Goal: Information Seeking & Learning: Learn about a topic

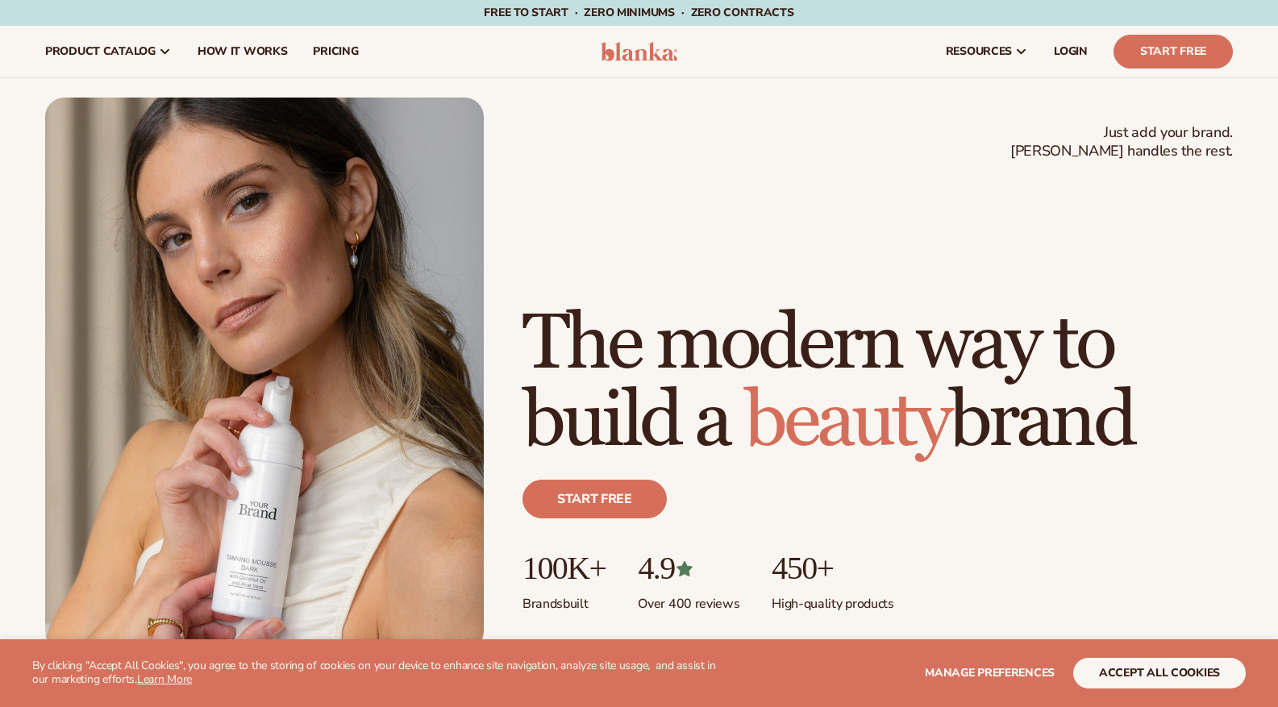
click at [647, 54] on img at bounding box center [639, 51] width 77 height 19
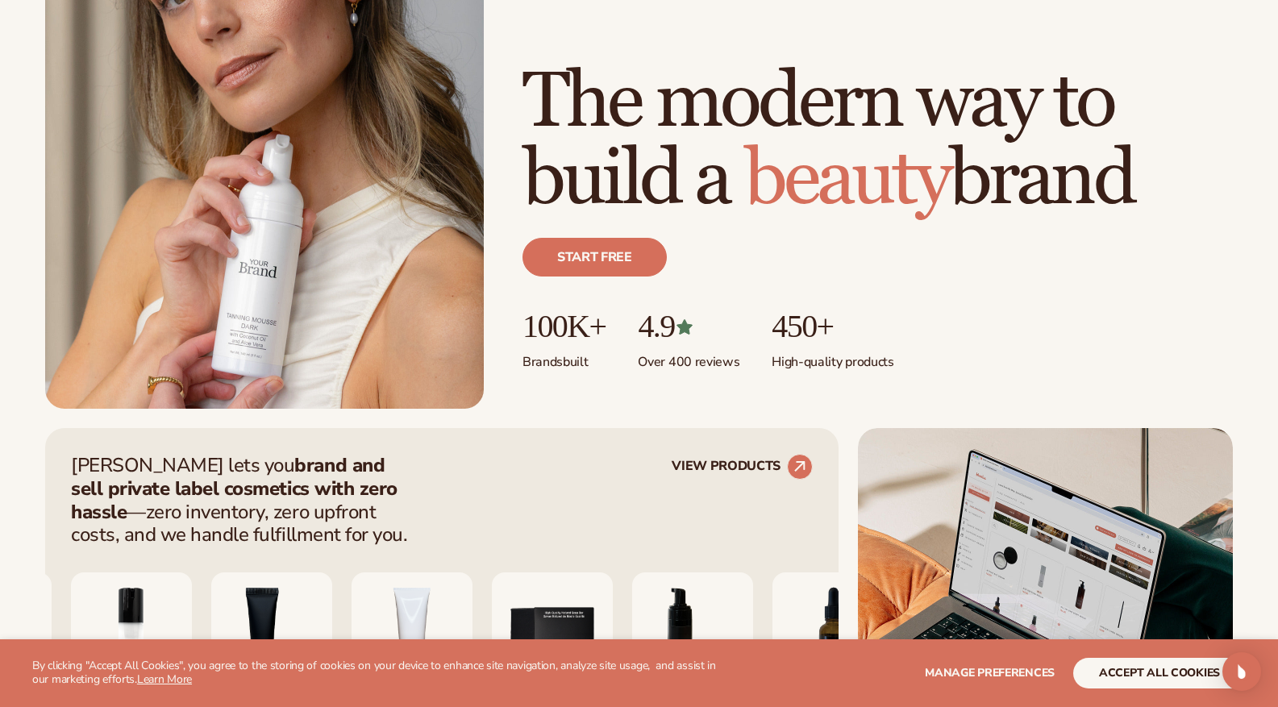
scroll to position [645, 0]
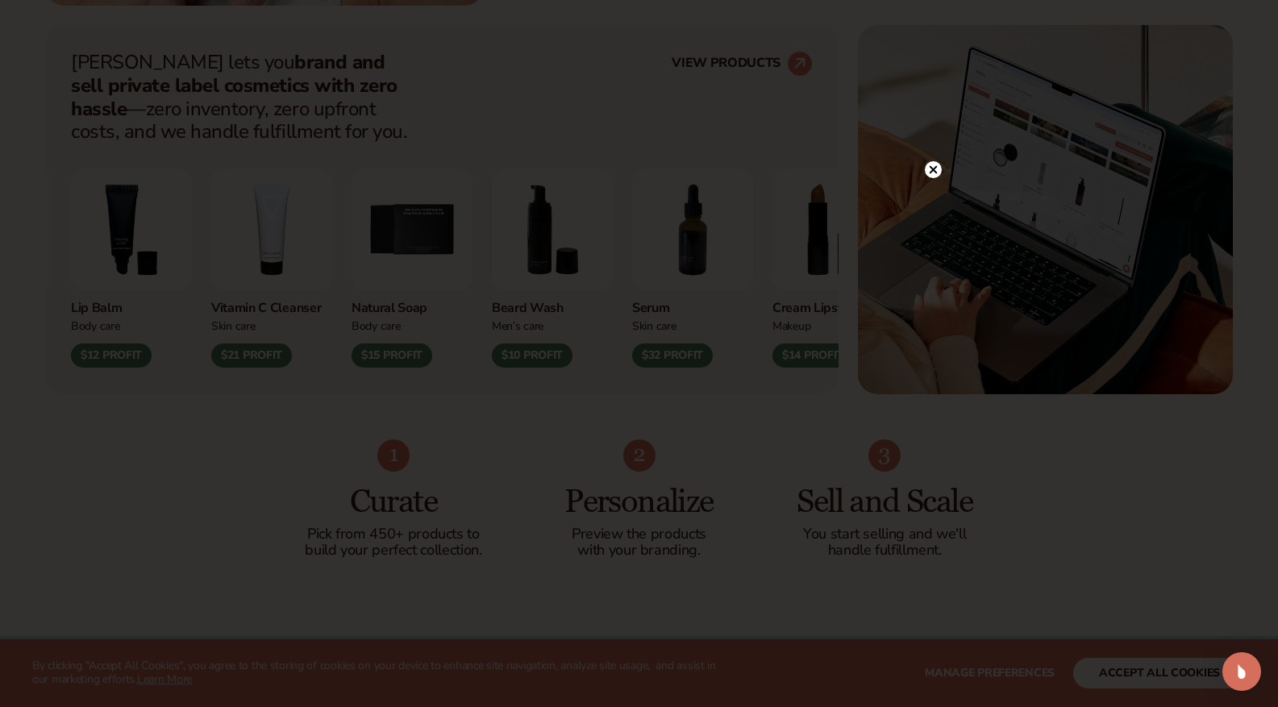
click at [935, 169] on icon at bounding box center [933, 170] width 8 height 8
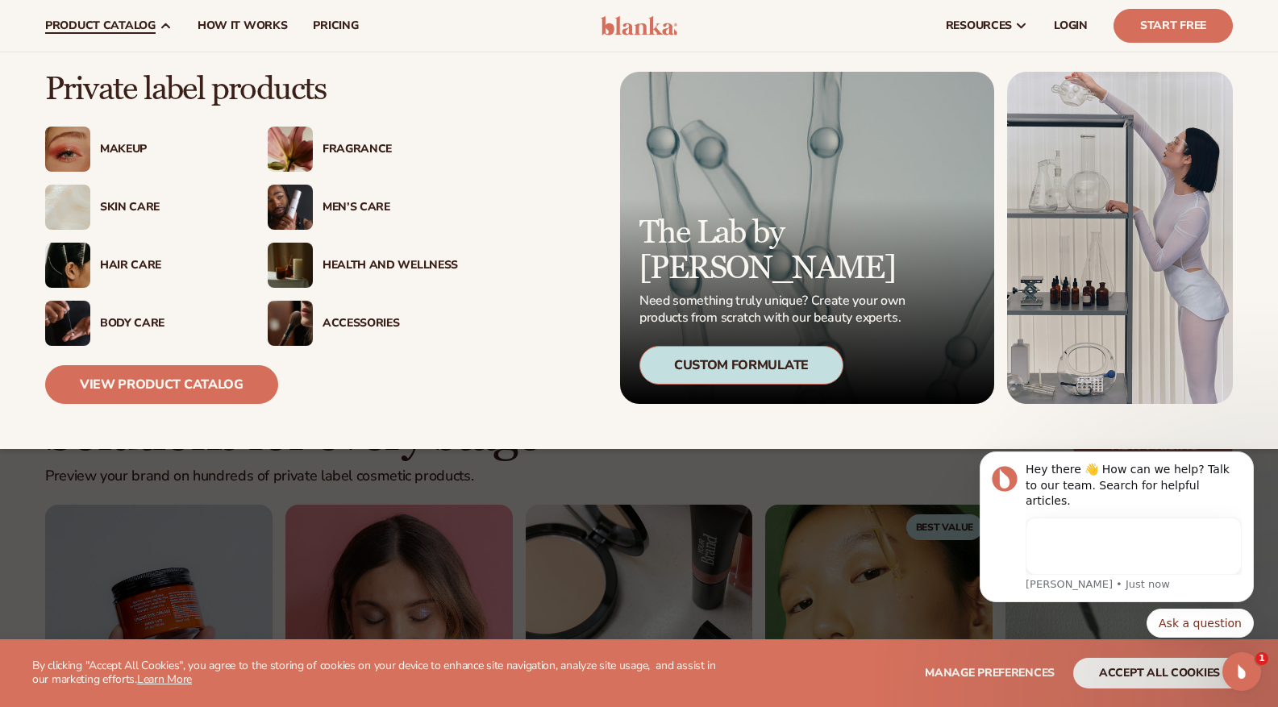
scroll to position [0, 0]
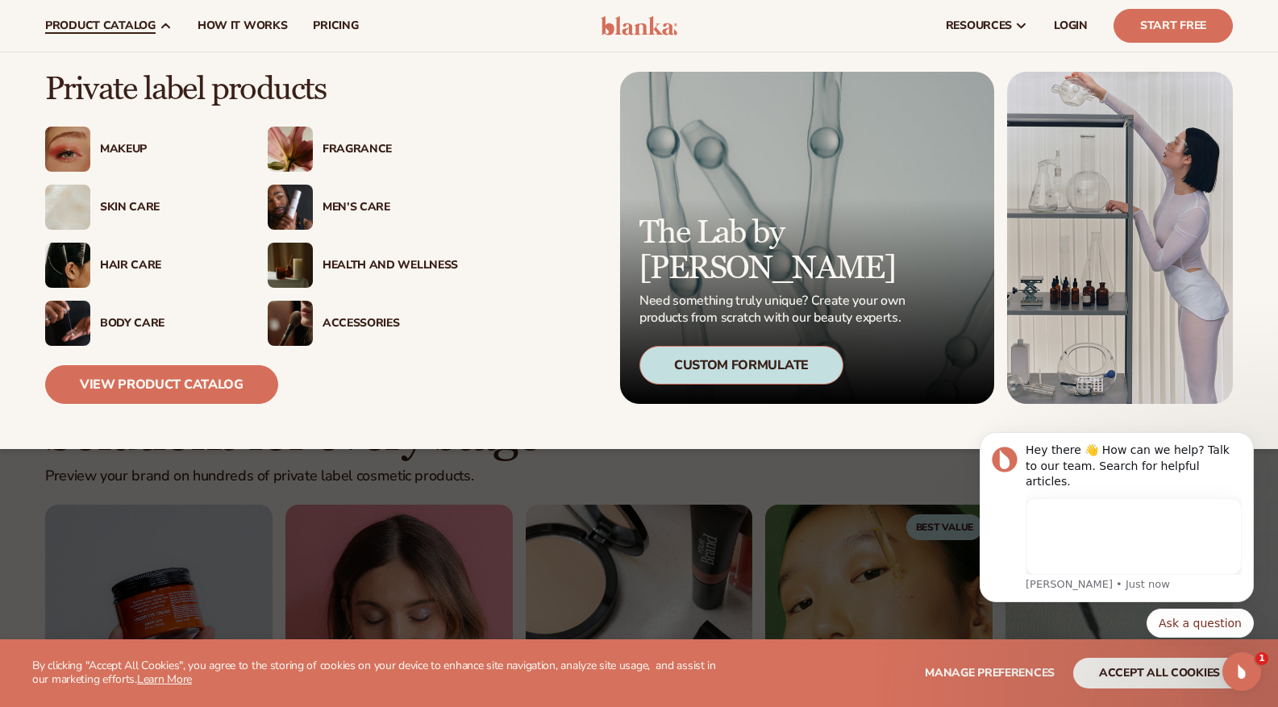
click at [128, 206] on div "Skin Care" at bounding box center [168, 208] width 136 height 14
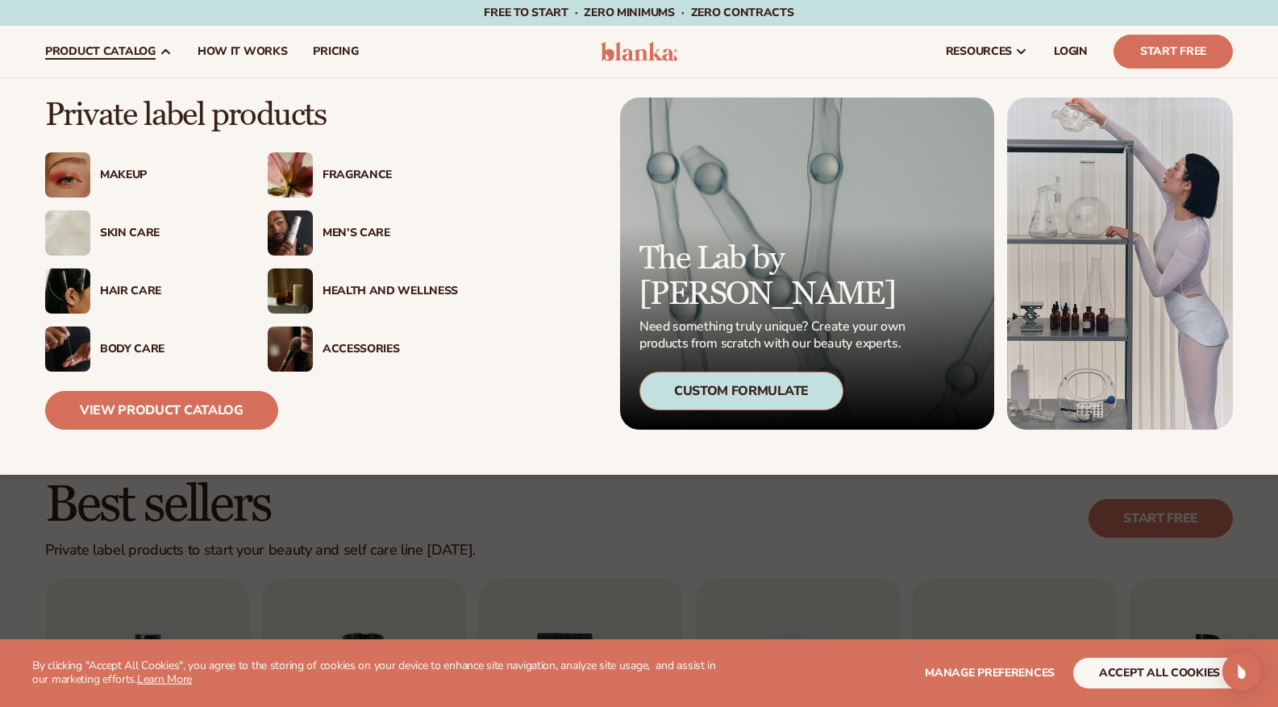
click at [365, 233] on div "Men’s Care" at bounding box center [391, 234] width 136 height 14
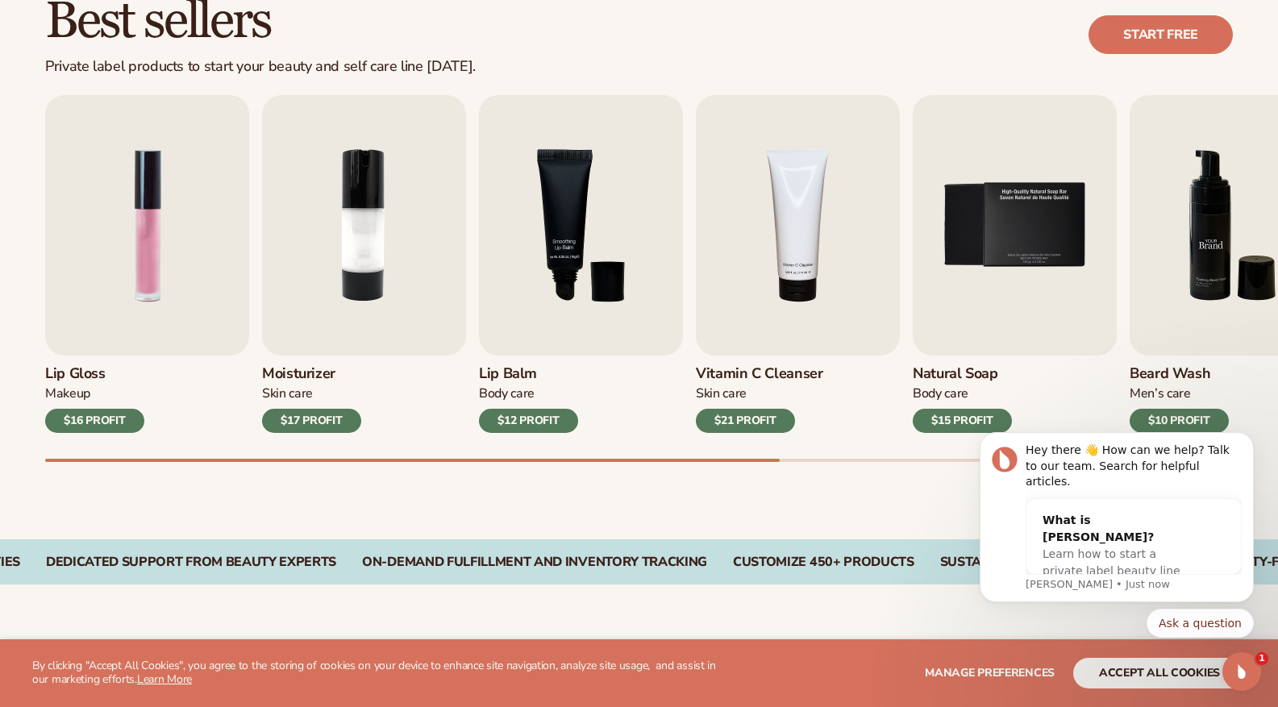
click at [1203, 237] on img "6 / 9" at bounding box center [1232, 225] width 204 height 261
click at [528, 226] on img "3 / 9" at bounding box center [581, 225] width 204 height 261
click at [585, 219] on img "3 / 9" at bounding box center [581, 225] width 204 height 261
click at [799, 230] on img "4 / 9" at bounding box center [798, 225] width 204 height 261
click at [772, 371] on h3 "Vitamin C Cleanser" at bounding box center [759, 374] width 127 height 18
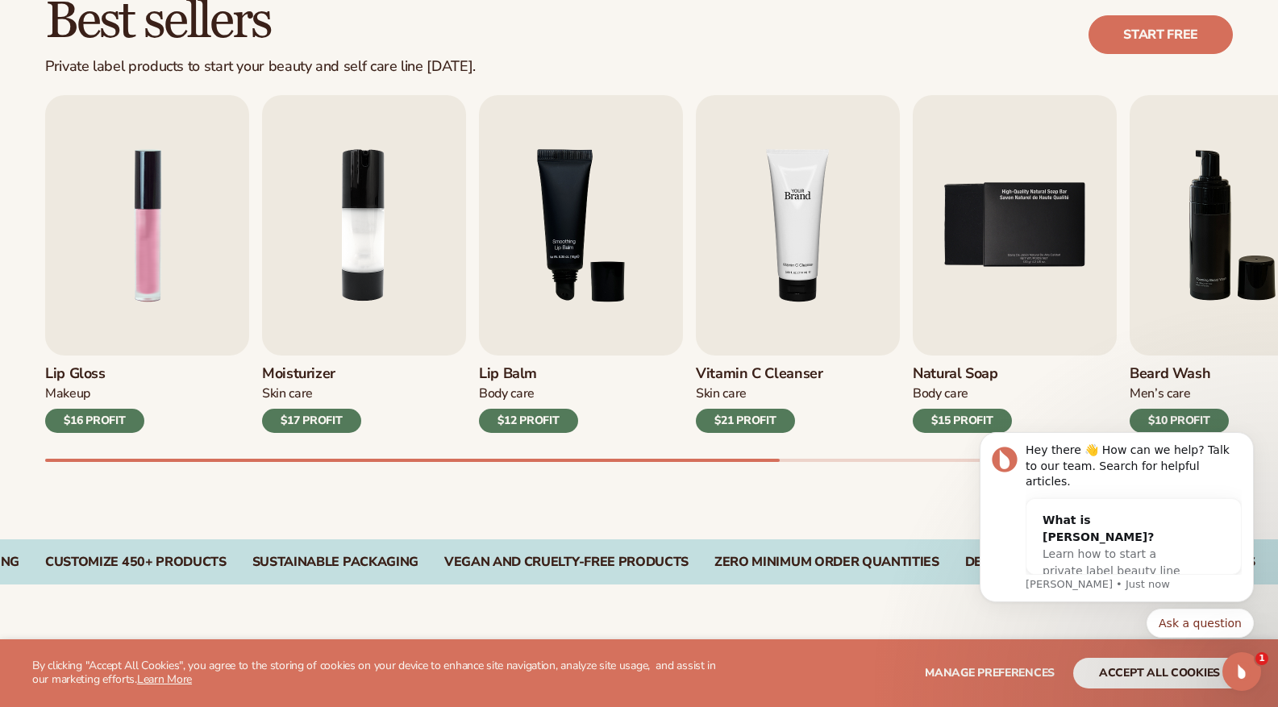
click at [778, 290] on img "4 / 9" at bounding box center [798, 225] width 204 height 261
click at [785, 167] on img "4 / 9" at bounding box center [798, 225] width 204 height 261
click at [733, 369] on h3 "Vitamin C Cleanser" at bounding box center [759, 374] width 127 height 18
click at [745, 381] on h3 "Vitamin C Cleanser" at bounding box center [759, 374] width 127 height 18
click at [1254, 270] on img "6 / 9" at bounding box center [1232, 225] width 204 height 261
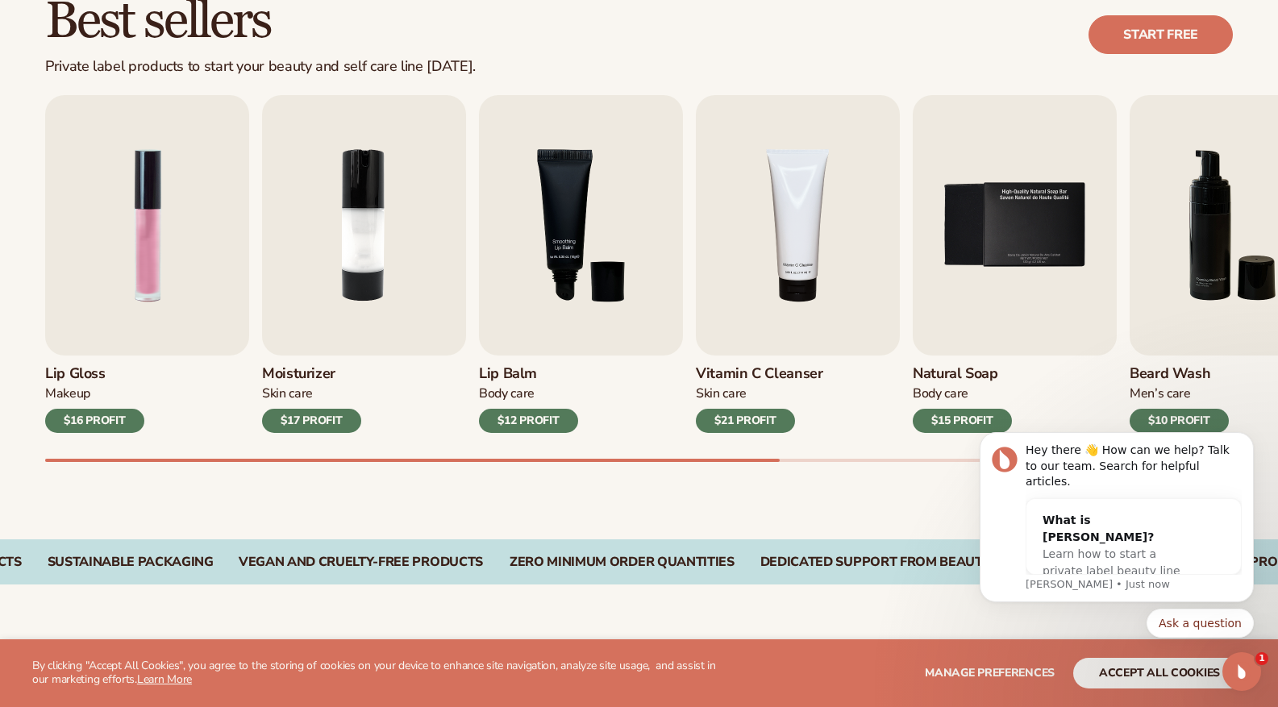
click at [1144, 420] on body "Hey there 👋 How can we help? Talk to our team. Search for helpful articles. Wha…" at bounding box center [1117, 530] width 310 height 256
click at [726, 419] on div "$21 PROFIT" at bounding box center [745, 421] width 99 height 24
click at [745, 360] on div "Vitamin C Cleanser Skin Care $21 PROFIT" at bounding box center [798, 394] width 204 height 77
click at [742, 373] on h3 "Vitamin C Cleanser" at bounding box center [759, 374] width 127 height 18
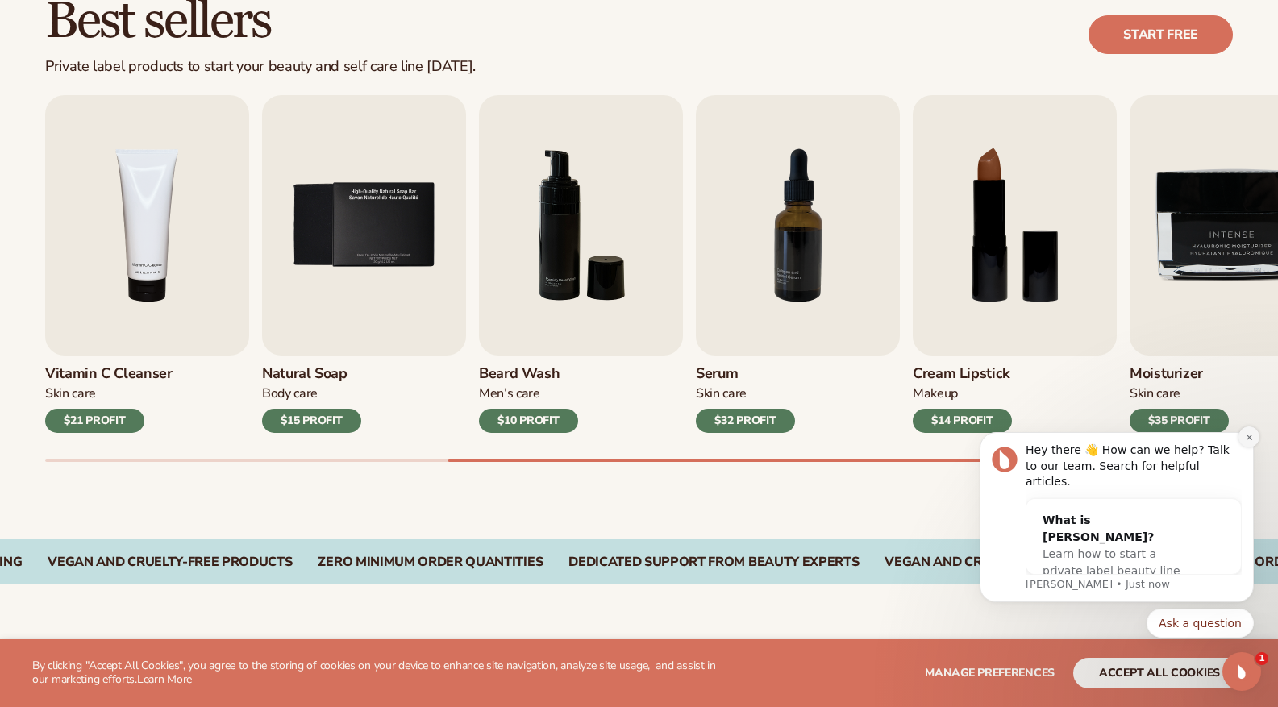
click at [1248, 442] on icon "Dismiss notification" at bounding box center [1249, 437] width 9 height 9
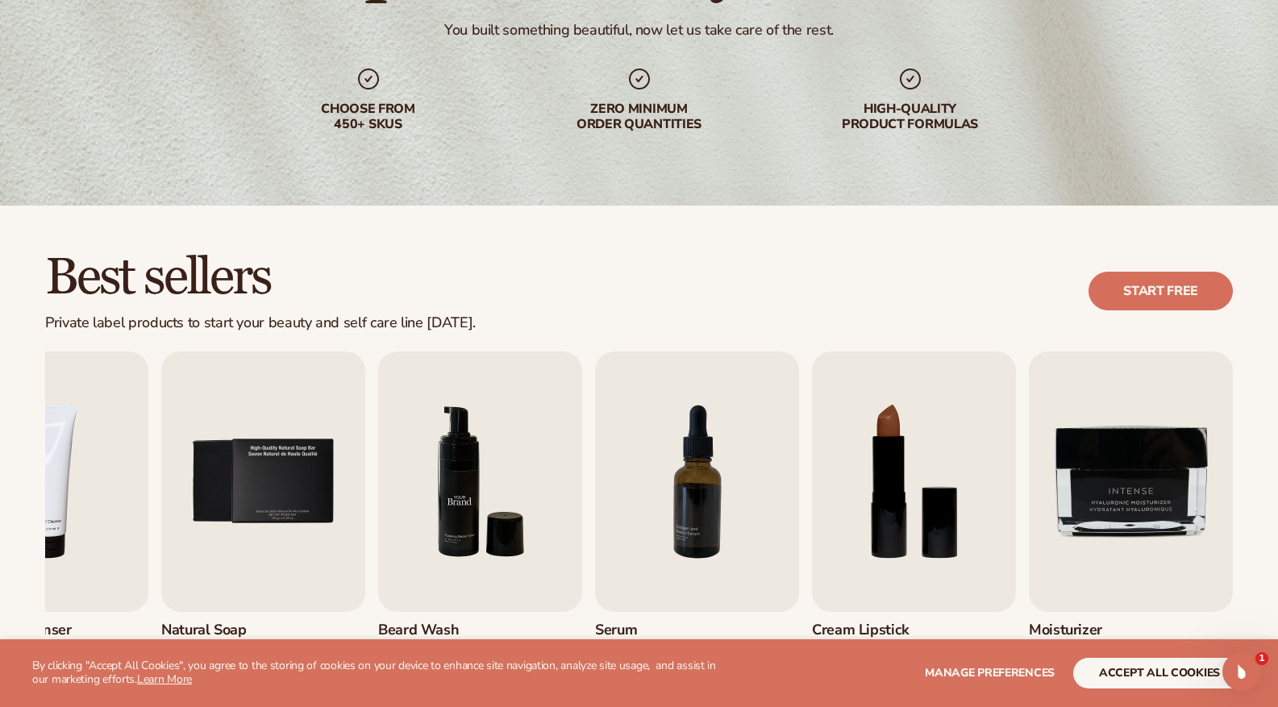
scroll to position [389, 0]
